Goal: Task Accomplishment & Management: Complete application form

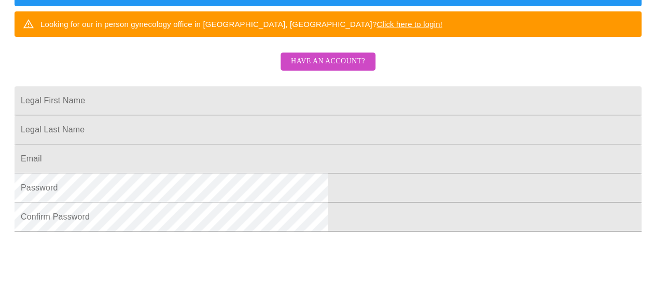
scroll to position [330, 0]
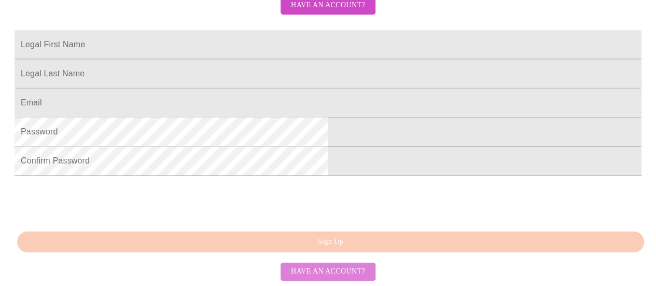
click at [328, 271] on span "Have an account?" at bounding box center [328, 271] width 74 height 13
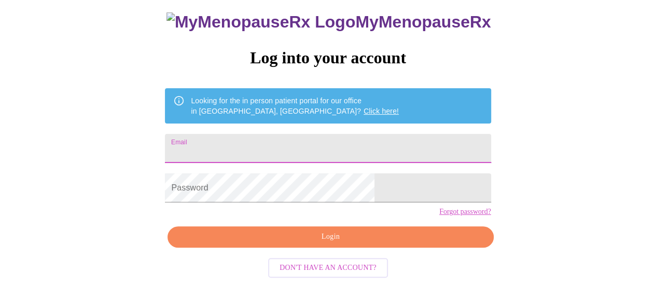
click at [338, 134] on input "Email" at bounding box center [328, 148] width 326 height 29
type input "[EMAIL_ADDRESS][DOMAIN_NAME]"
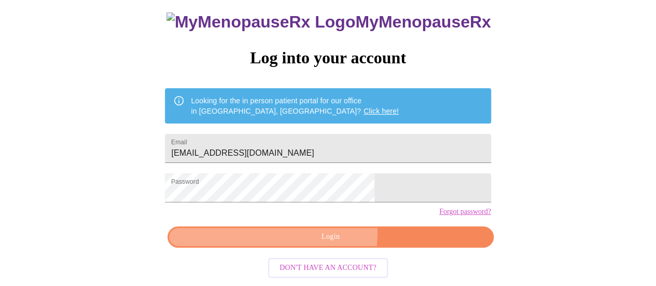
click at [313, 235] on span "Login" at bounding box center [330, 236] width 302 height 13
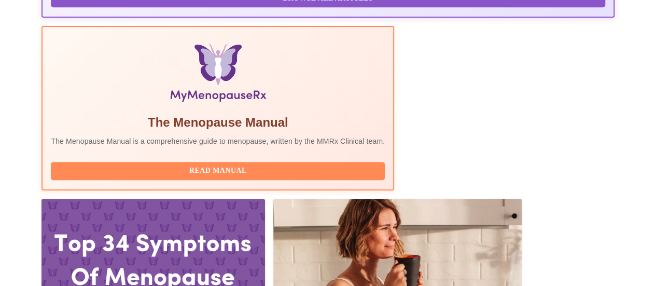
scroll to position [312, 0]
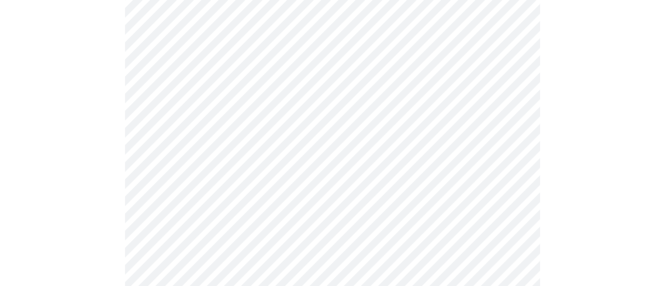
scroll to position [122, 0]
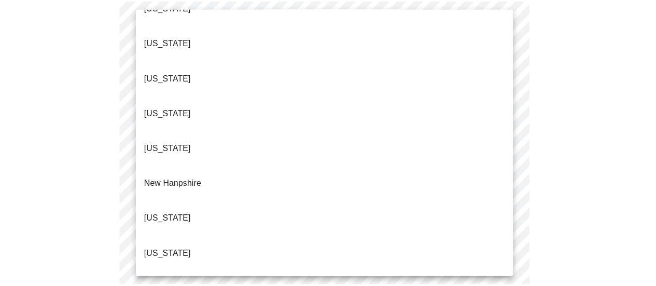
scroll to position [890, 0]
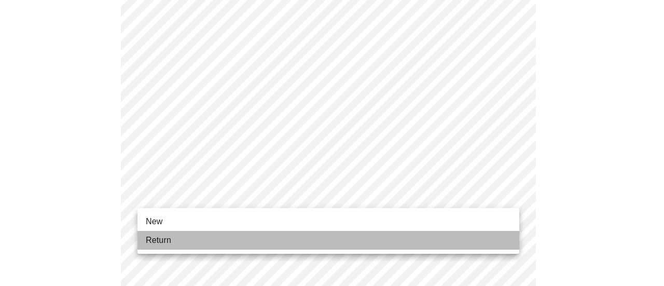
click at [393, 240] on li "Return" at bounding box center [328, 240] width 382 height 19
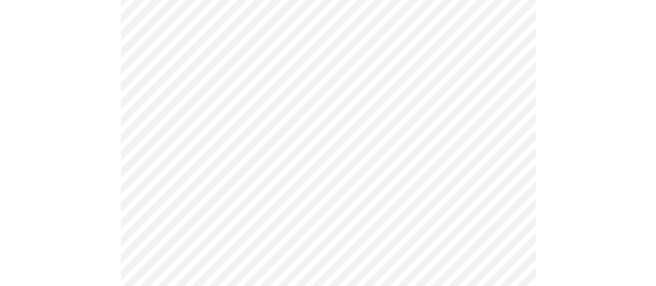
scroll to position [601, 0]
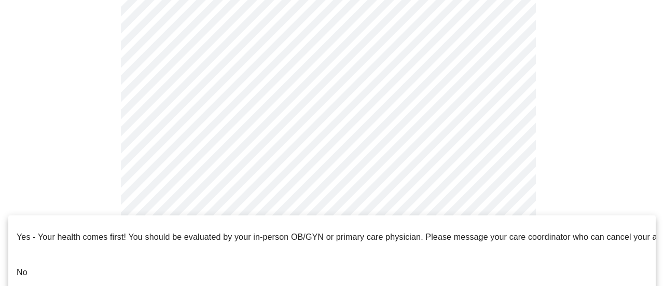
click at [386, 266] on li "No" at bounding box center [331, 272] width 647 height 35
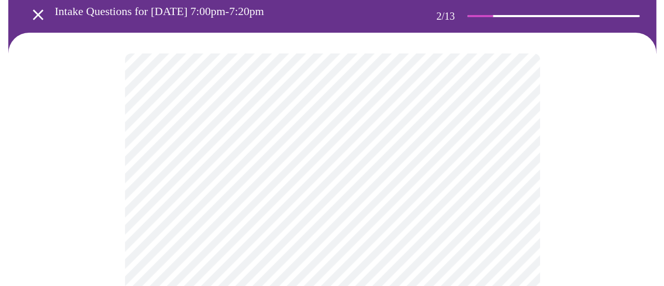
scroll to position [59, 0]
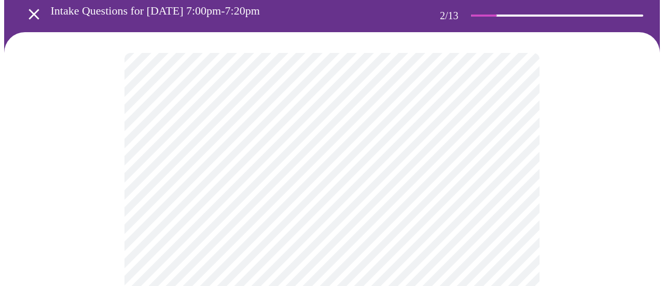
click at [513, 174] on body "MyMenopauseRx Appointments Messaging Labs Uploads Medications Community Refer a…" at bounding box center [331, 264] width 655 height 637
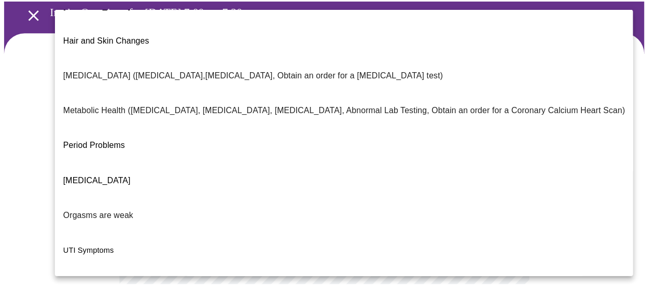
scroll to position [251, 0]
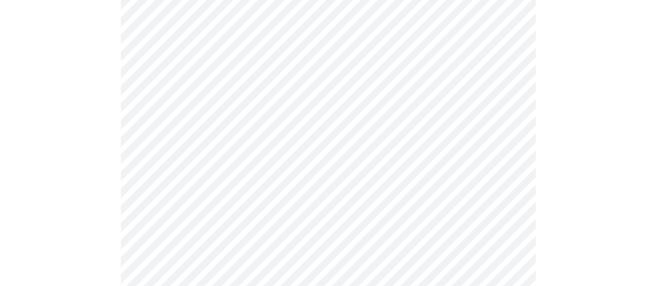
scroll to position [181, 0]
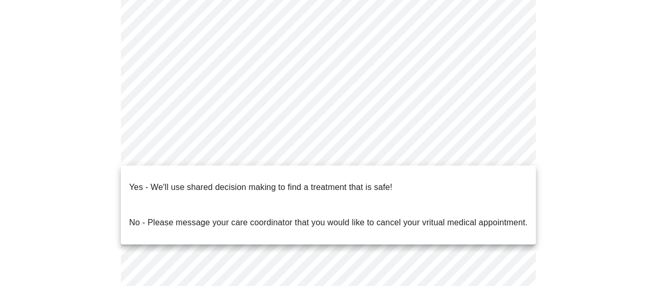
click at [513, 148] on body "MyMenopauseRx Appointments Messaging Labs Uploads Medications Community Refer a…" at bounding box center [331, 138] width 655 height 631
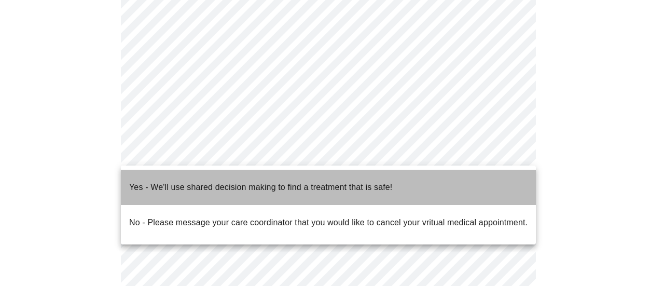
click at [420, 182] on li "Yes - We'll use shared decision making to find a treatment that is safe!" at bounding box center [328, 187] width 415 height 35
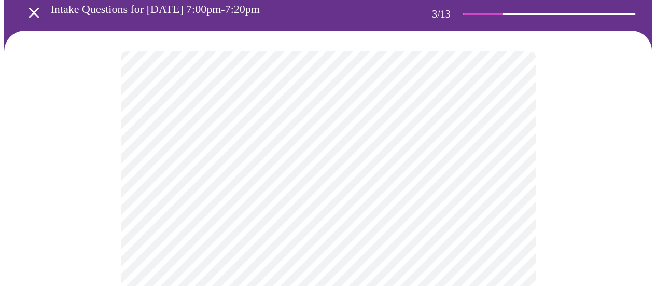
scroll to position [62, 0]
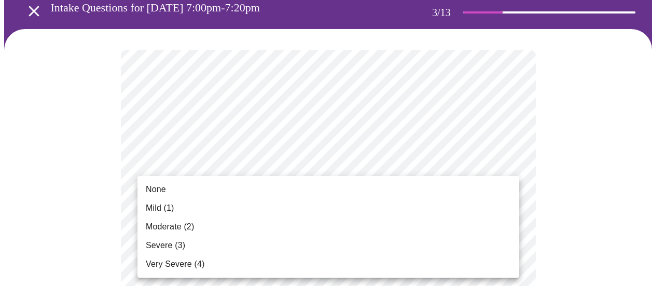
click at [404, 193] on li "None" at bounding box center [328, 189] width 382 height 19
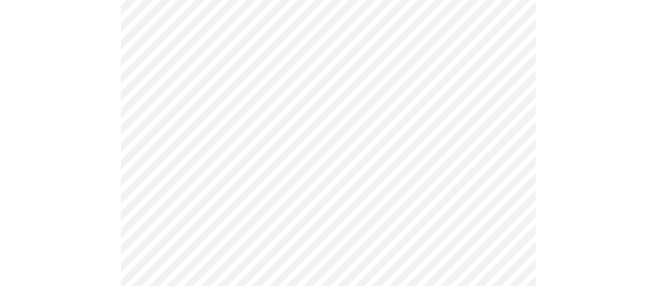
scroll to position [175, 0]
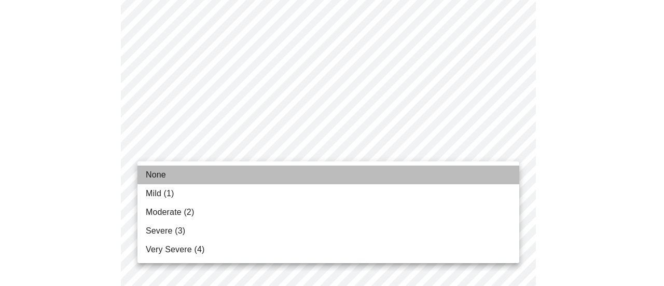
click at [475, 175] on li "None" at bounding box center [328, 174] width 382 height 19
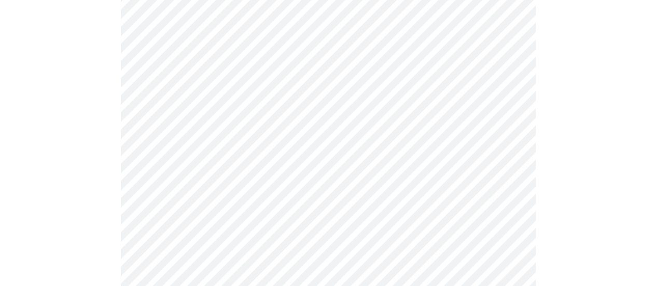
scroll to position [257, 0]
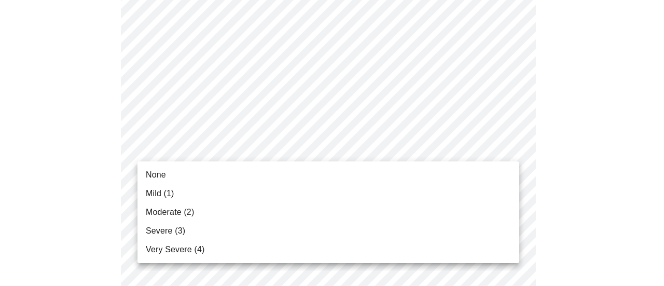
click at [454, 174] on li "None" at bounding box center [328, 174] width 382 height 19
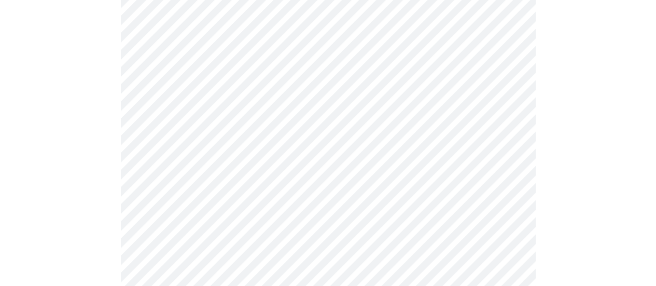
scroll to position [320, 0]
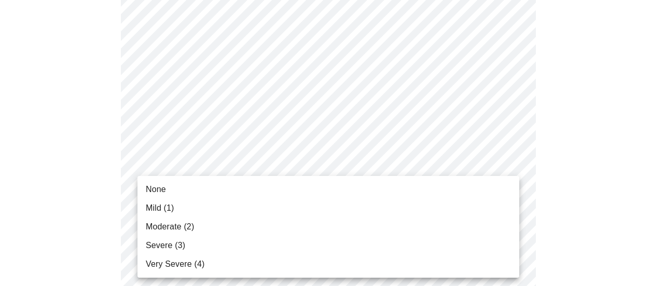
click at [453, 189] on li "None" at bounding box center [328, 189] width 382 height 19
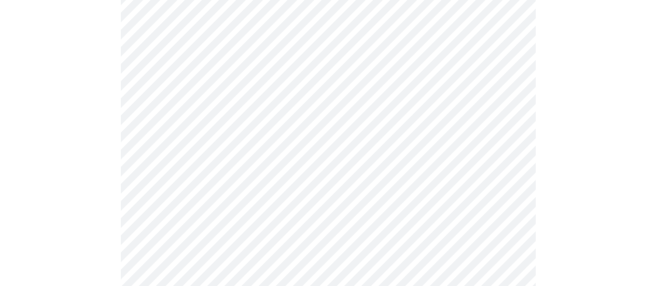
scroll to position [390, 0]
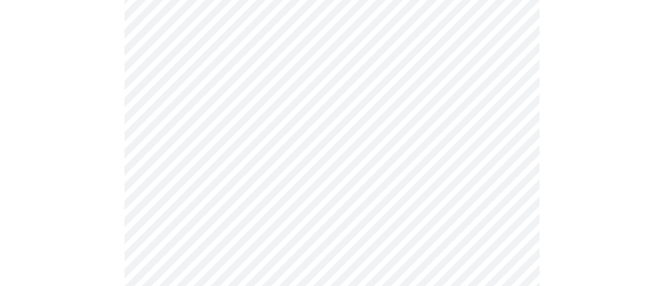
click at [513, 166] on body "MyMenopauseRx Appointments Messaging Labs Uploads Medications Community Refer a…" at bounding box center [331, 282] width 655 height 1336
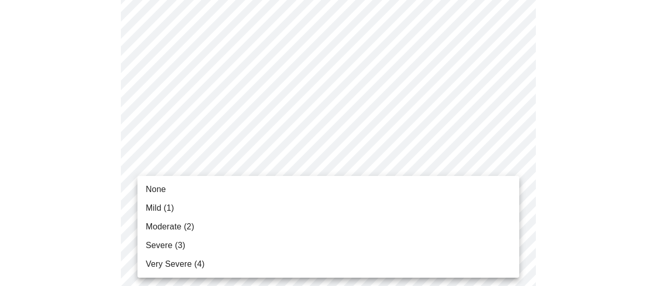
click at [479, 185] on li "None" at bounding box center [328, 189] width 382 height 19
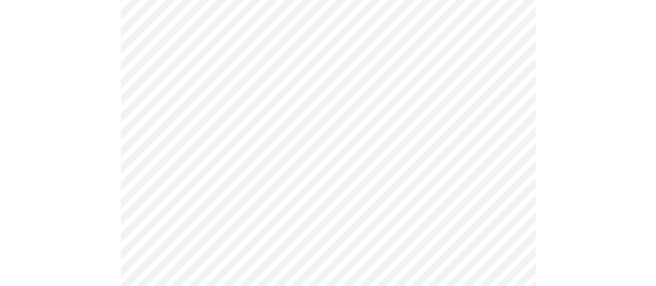
scroll to position [464, 0]
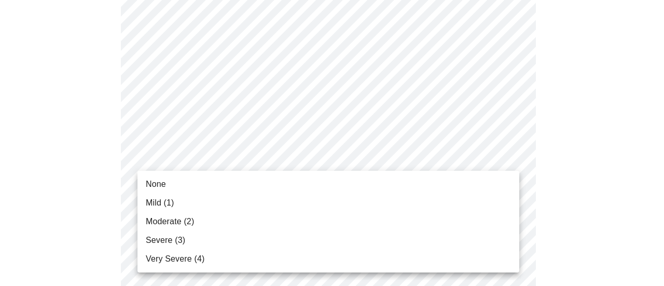
click at [511, 157] on body "MyMenopauseRx Appointments Messaging Labs Uploads Medications Community Refer a…" at bounding box center [331, 200] width 655 height 1321
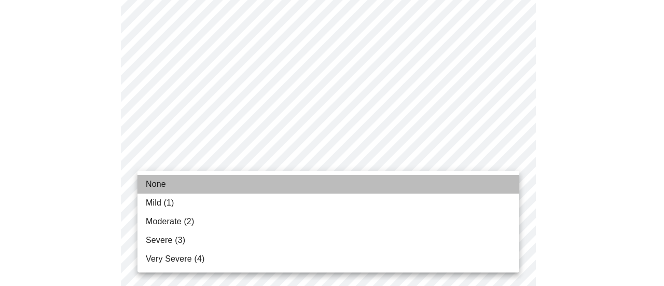
click at [480, 186] on li "None" at bounding box center [328, 184] width 382 height 19
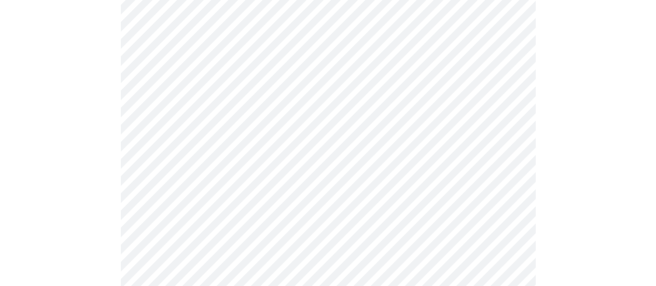
scroll to position [553, 0]
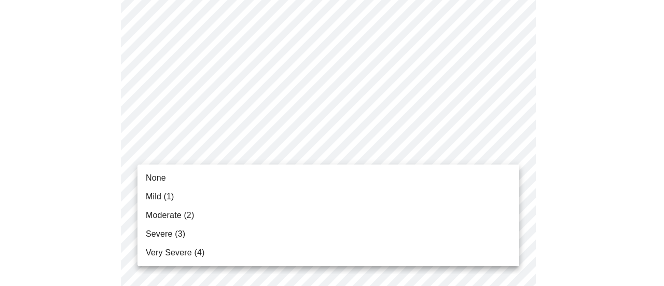
click at [510, 142] on body "MyMenopauseRx Appointments Messaging Labs Uploads Medications Community Refer a…" at bounding box center [331, 104] width 655 height 1307
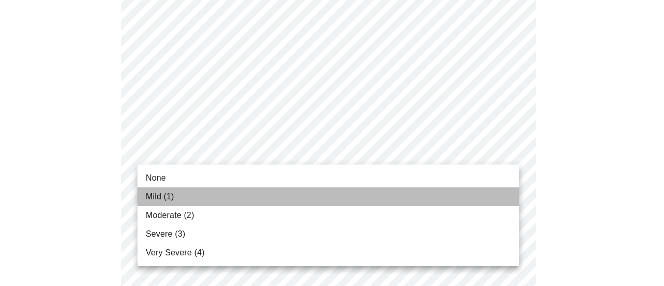
click at [474, 198] on li "Mild (1)" at bounding box center [328, 196] width 382 height 19
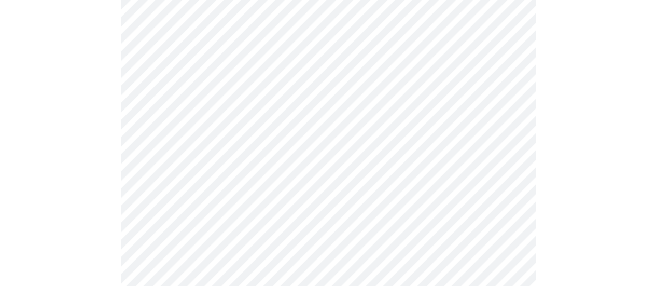
scroll to position [591, 0]
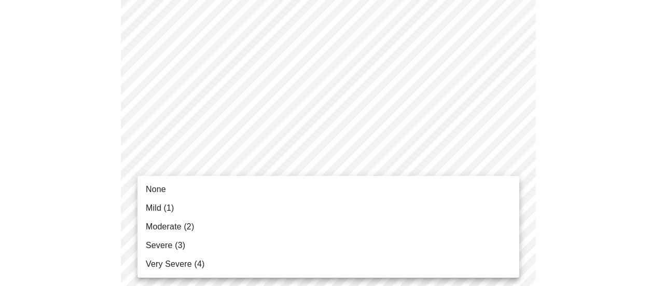
click at [500, 192] on body "MyMenopauseRx Appointments Messaging Labs Uploads Medications Community Refer a…" at bounding box center [331, 59] width 655 height 1292
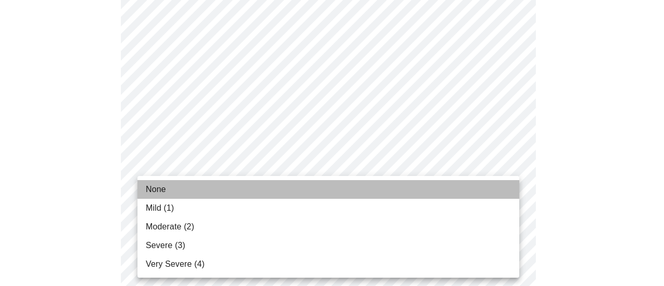
click at [472, 196] on li "None" at bounding box center [328, 189] width 382 height 19
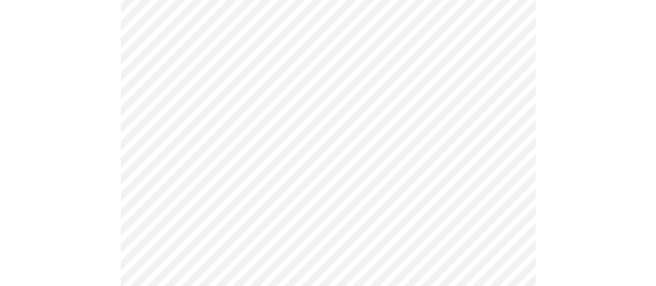
scroll to position [680, 0]
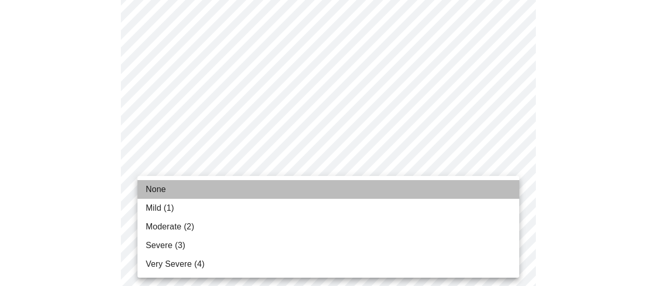
click at [480, 198] on li "None" at bounding box center [328, 189] width 382 height 19
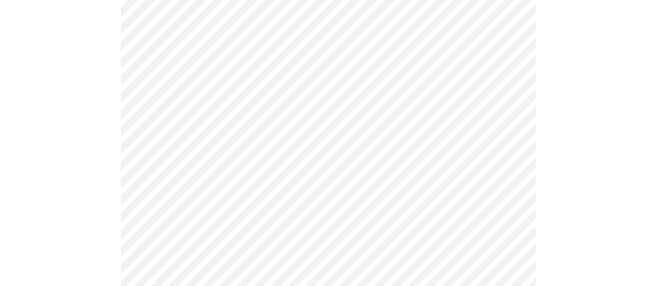
scroll to position [759, 0]
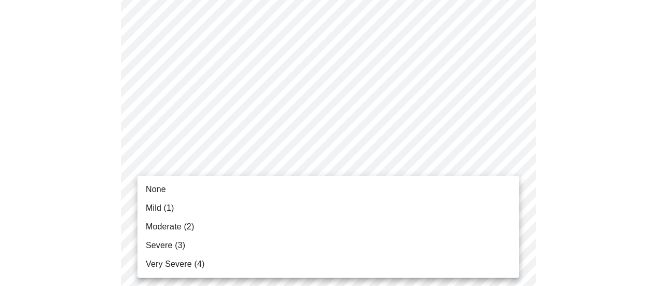
click at [487, 193] on li "None" at bounding box center [328, 189] width 382 height 19
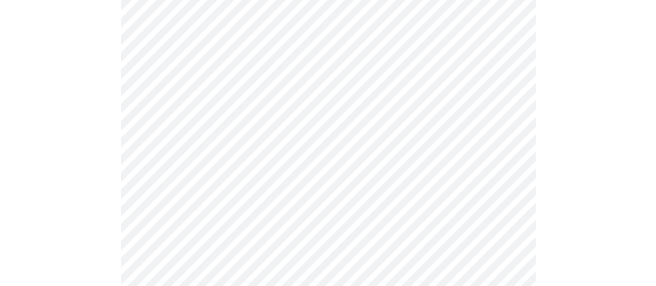
scroll to position [830, 0]
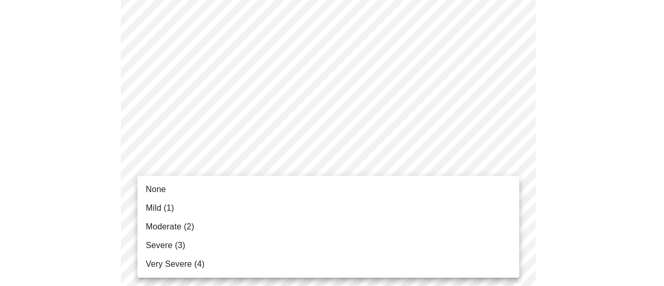
click at [471, 212] on li "Mild (1)" at bounding box center [328, 208] width 382 height 19
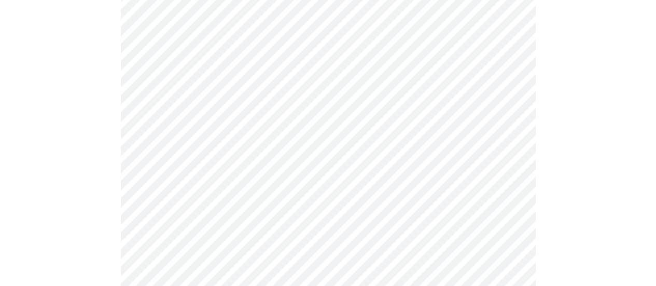
scroll to position [462, 0]
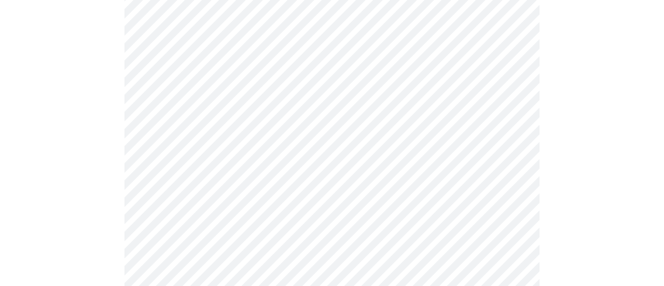
click at [509, 183] on body "MyMenopauseRx Appointments Messaging Labs Uploads Medications Community Refer a…" at bounding box center [331, 60] width 655 height 1037
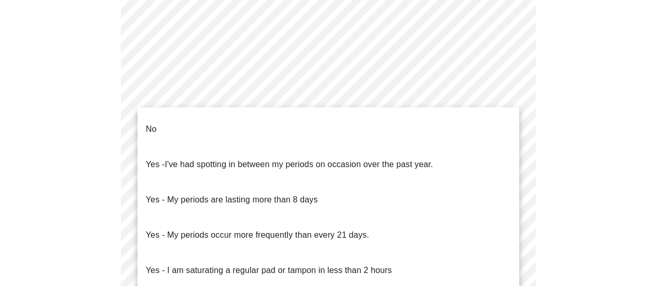
click at [439, 113] on li "No" at bounding box center [328, 128] width 382 height 35
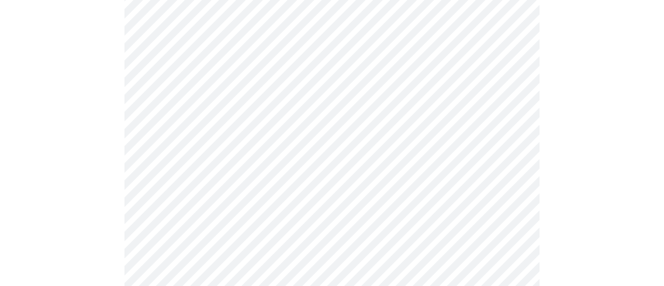
click at [507, 187] on body "MyMenopauseRx Appointments Messaging Labs Uploads Medications Community Refer a…" at bounding box center [331, 57] width 655 height 1031
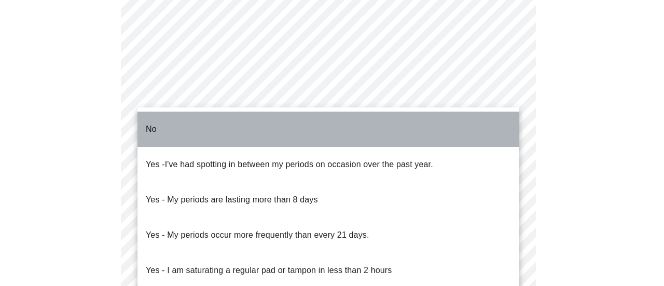
click at [495, 120] on li "No" at bounding box center [328, 128] width 382 height 35
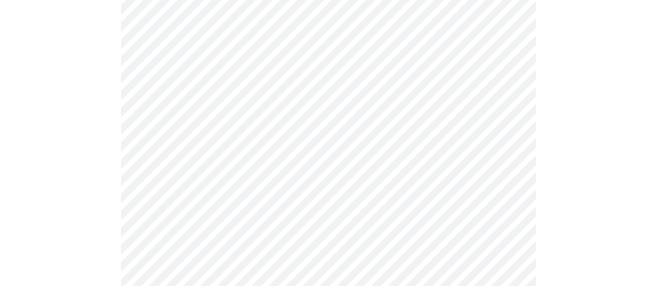
scroll to position [552, 0]
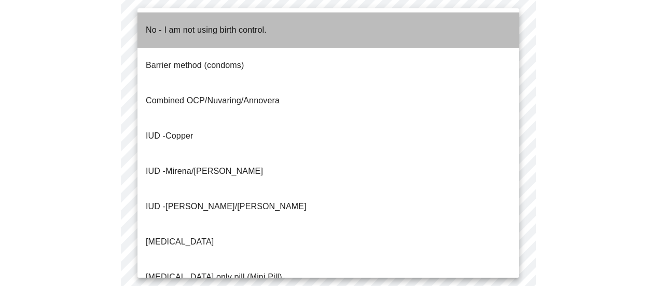
click at [429, 24] on li "No - I am not using birth control." at bounding box center [328, 29] width 382 height 35
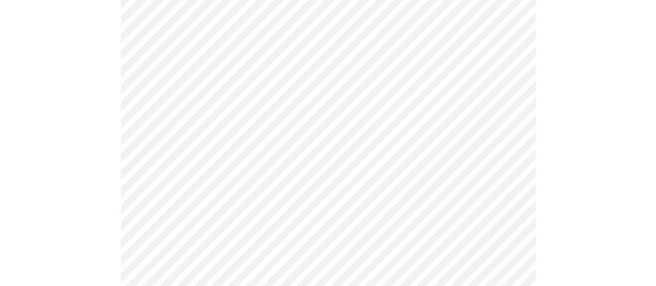
scroll to position [609, 0]
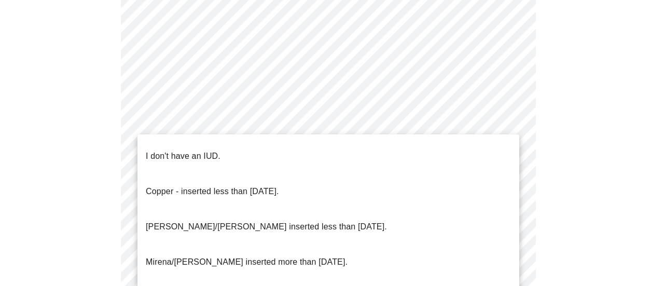
click at [451, 148] on li "I don't have an IUD." at bounding box center [328, 155] width 382 height 35
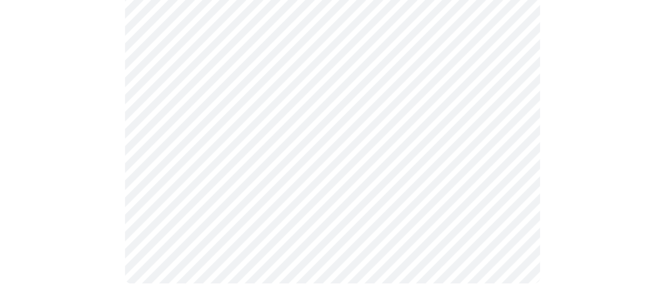
scroll to position [720, 0]
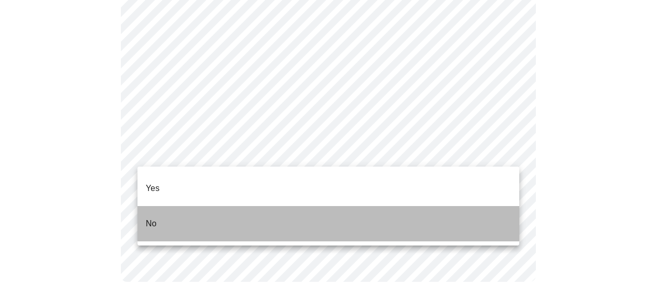
click at [430, 222] on li "No" at bounding box center [328, 223] width 382 height 35
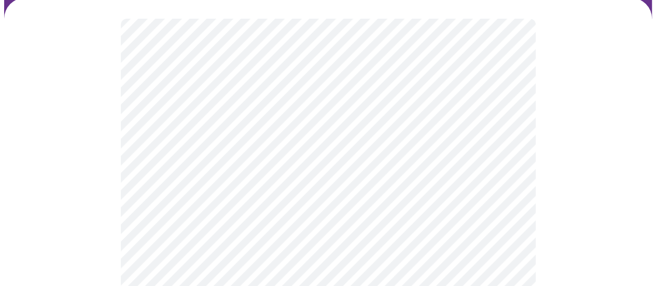
scroll to position [94, 0]
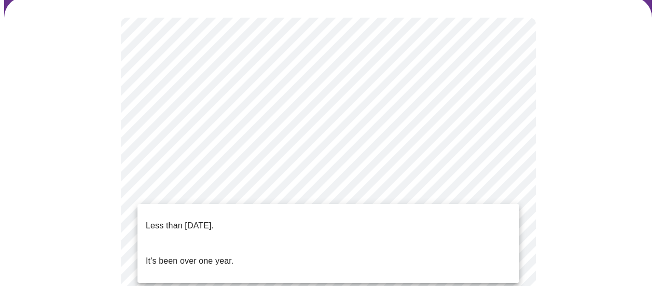
click at [387, 221] on li "Less than [DATE]." at bounding box center [328, 225] width 382 height 35
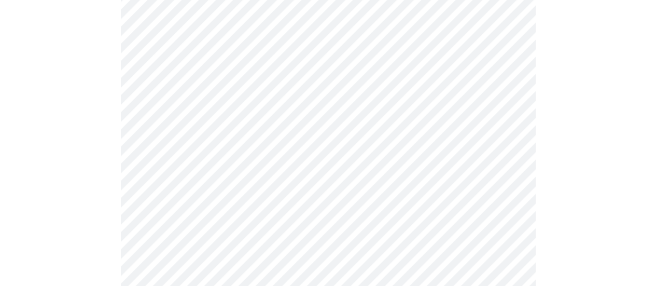
scroll to position [175, 0]
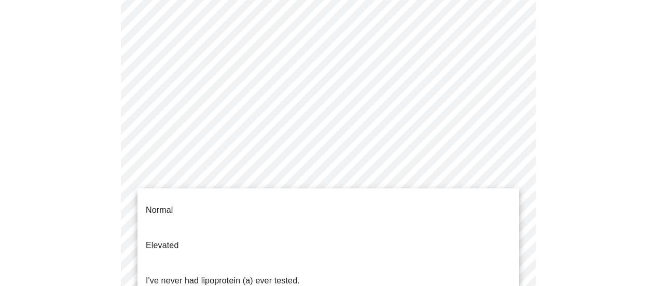
click at [507, 197] on body "MyMenopauseRx Appointments Messaging Labs Uploads Medications Community Refer a…" at bounding box center [331, 219] width 655 height 781
click at [576, 157] on div at bounding box center [332, 143] width 664 height 286
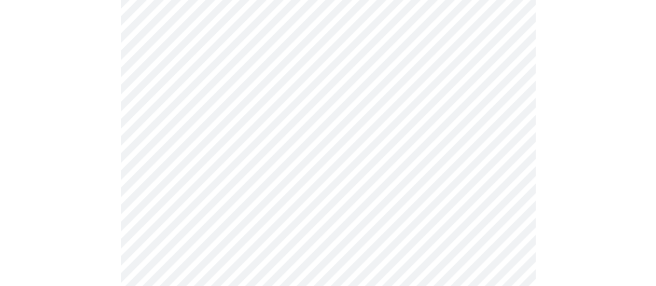
scroll to position [254, 0]
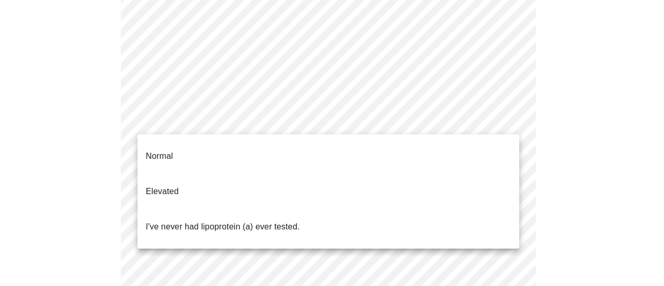
click at [504, 116] on body "MyMenopauseRx Appointments Messaging Labs Uploads Medications Community Refer a…" at bounding box center [331, 140] width 655 height 781
click at [453, 209] on li "I've never had lipoprotein (a) ever tested." at bounding box center [328, 226] width 382 height 35
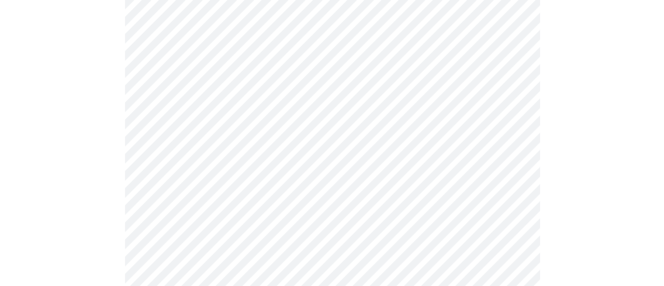
scroll to position [130, 0]
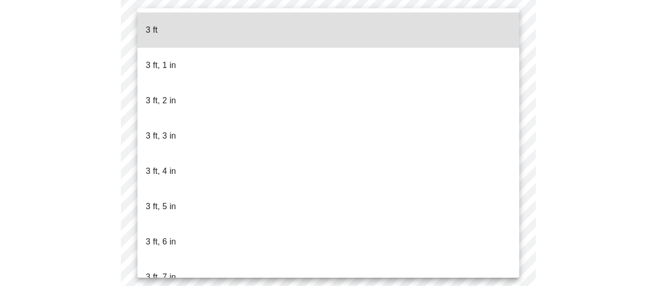
click at [431, 183] on body "MyMenopauseRx Appointments Messaging Labs Uploads Medications Community Refer a…" at bounding box center [331, 150] width 655 height 553
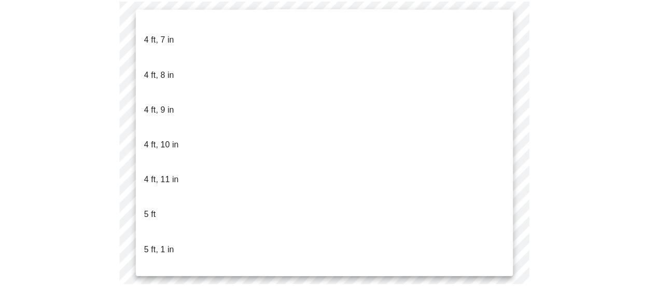
scroll to position [665, 0]
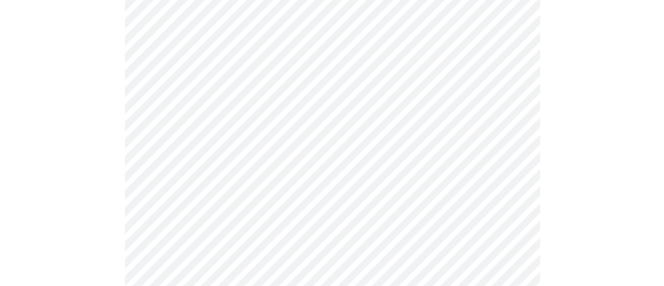
scroll to position [162, 0]
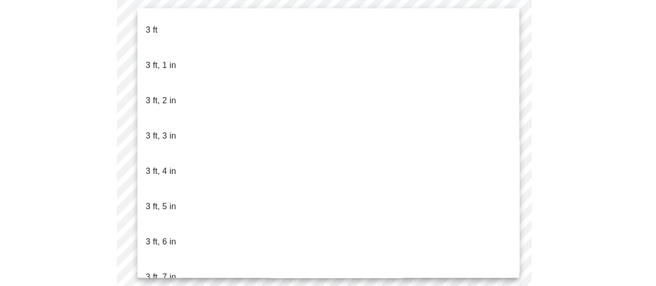
click at [513, 154] on body "MyMenopauseRx Appointments Messaging Labs Uploads Medications Community Refer a…" at bounding box center [328, 111] width 648 height 539
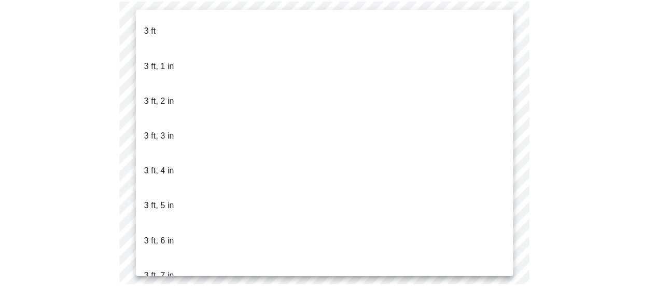
scroll to position [611, 0]
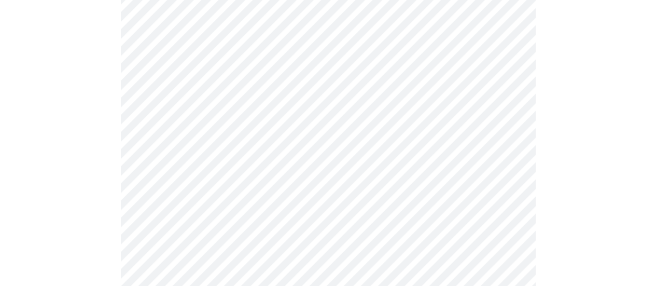
scroll to position [2706, 0]
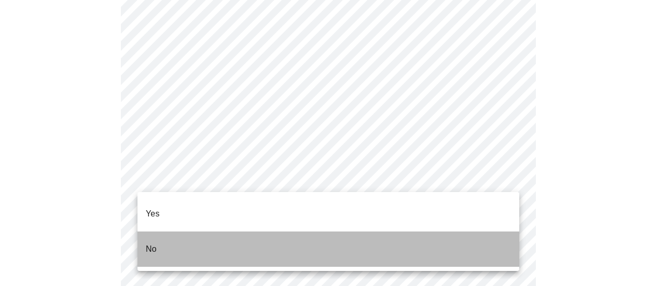
click at [437, 237] on li "No" at bounding box center [328, 248] width 382 height 35
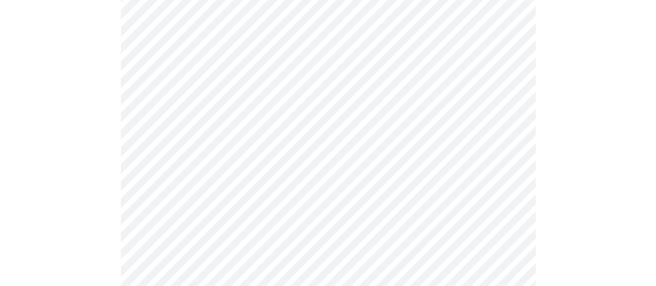
scroll to position [998, 0]
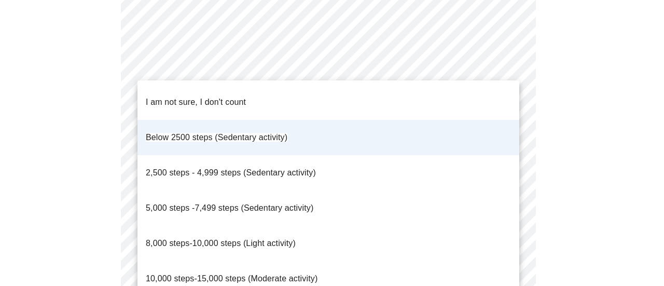
click at [550, 49] on div at bounding box center [332, 143] width 664 height 286
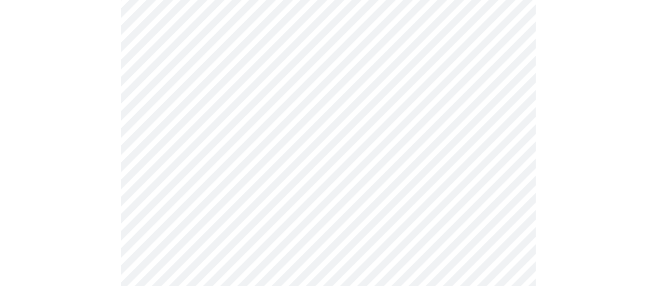
scroll to position [1028, 0]
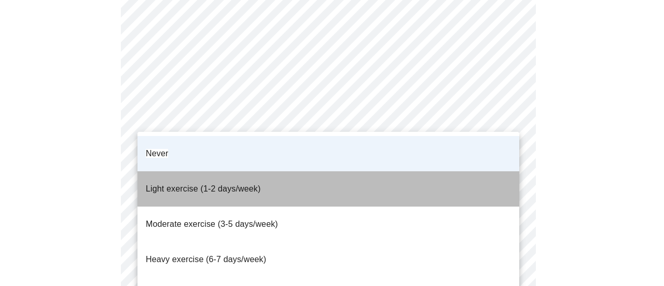
click at [440, 172] on li "Light exercise (1-2 days/week)" at bounding box center [328, 188] width 382 height 35
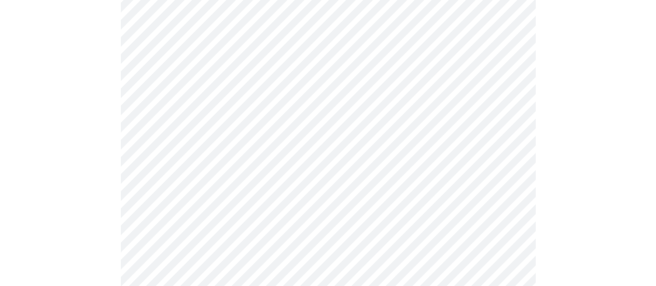
scroll to position [682, 0]
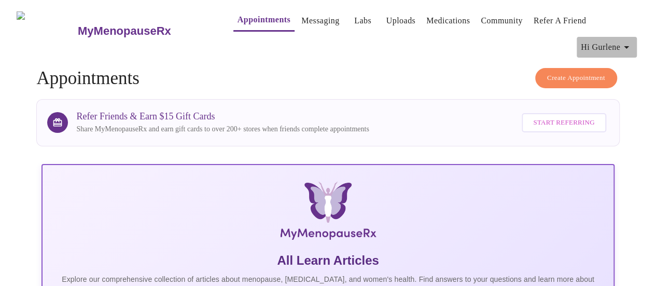
click at [625, 41] on icon "button" at bounding box center [626, 47] width 12 height 12
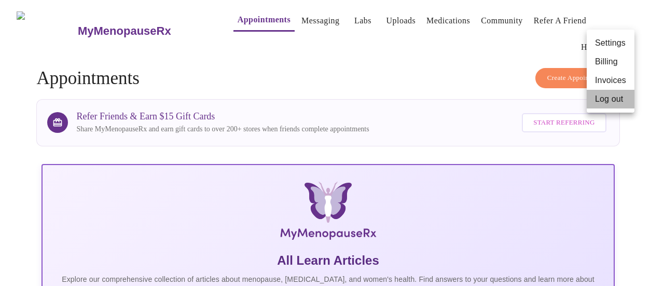
click at [608, 101] on li "Log out" at bounding box center [610, 99] width 48 height 19
